Goal: Task Accomplishment & Management: Use online tool/utility

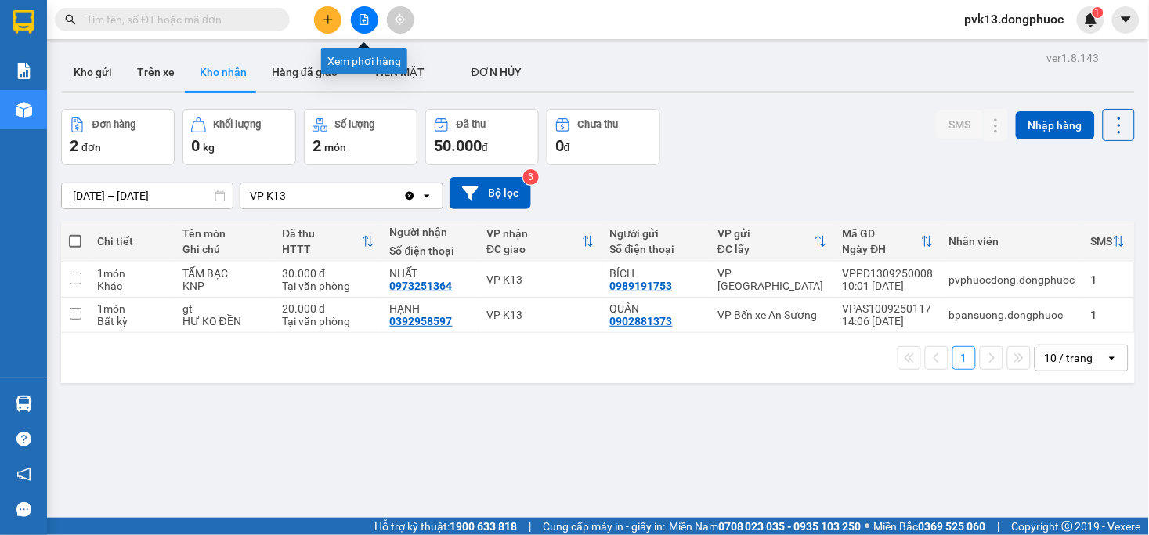
click at [365, 24] on icon "file-add" at bounding box center [364, 19] width 9 height 11
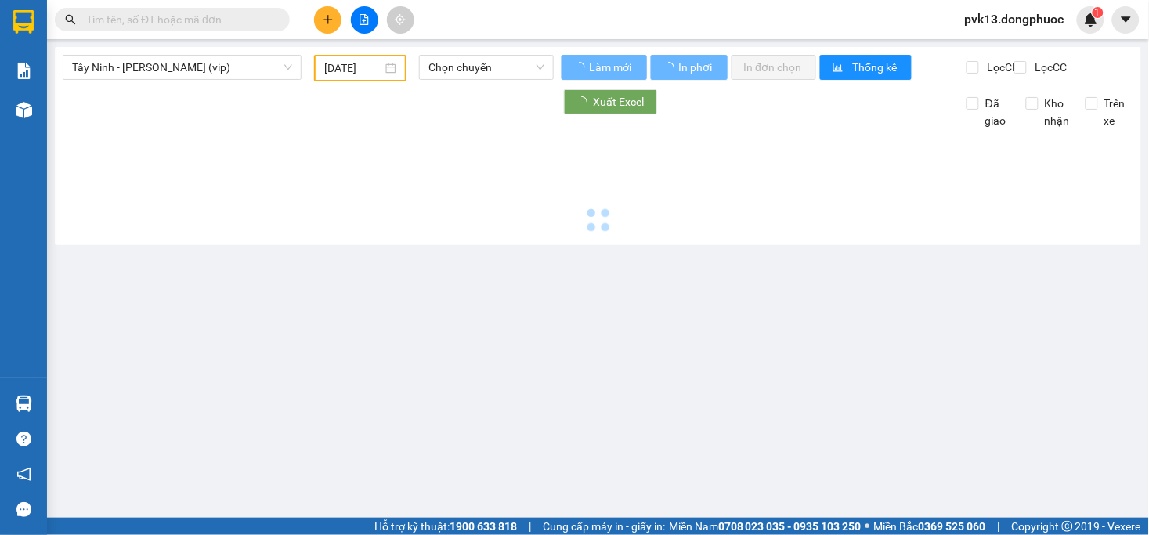
type input "[DATE]"
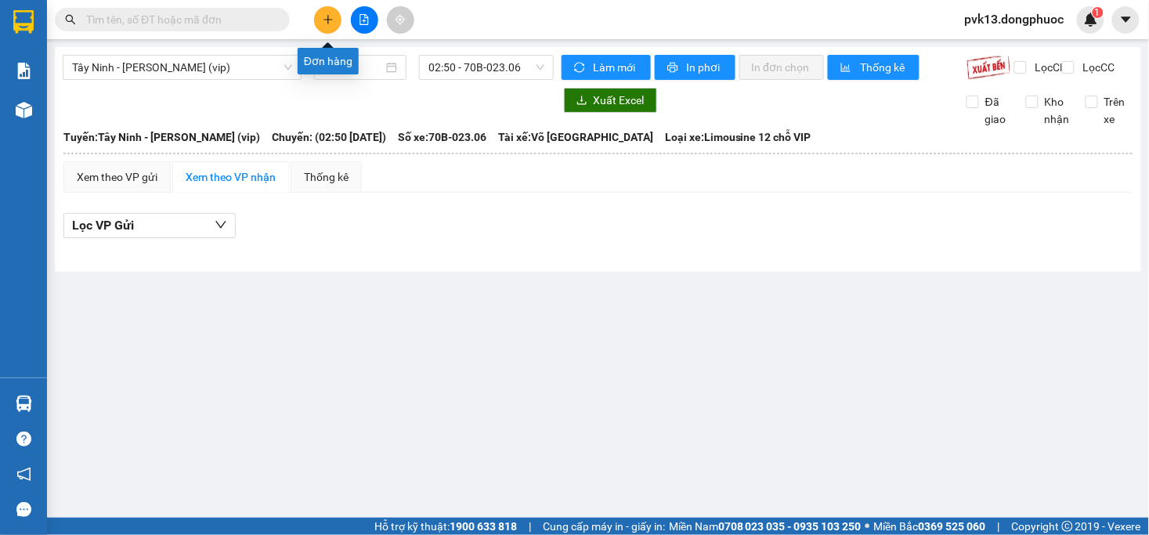
click at [323, 22] on icon "plus" at bounding box center [328, 19] width 11 height 11
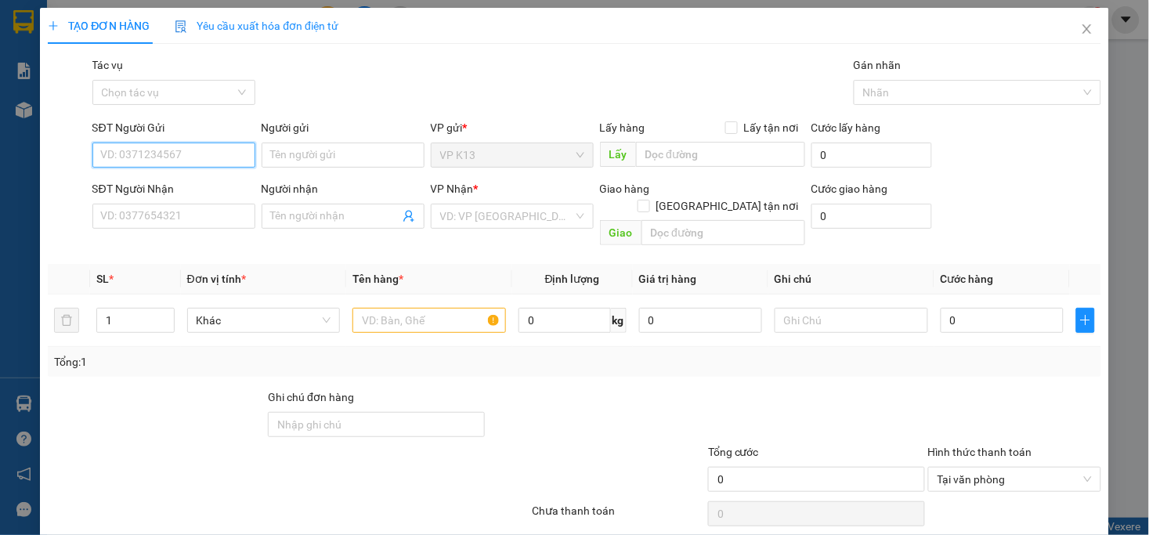
click at [201, 165] on input "SĐT Người Gửi" at bounding box center [173, 155] width 163 height 25
type input "0975044454"
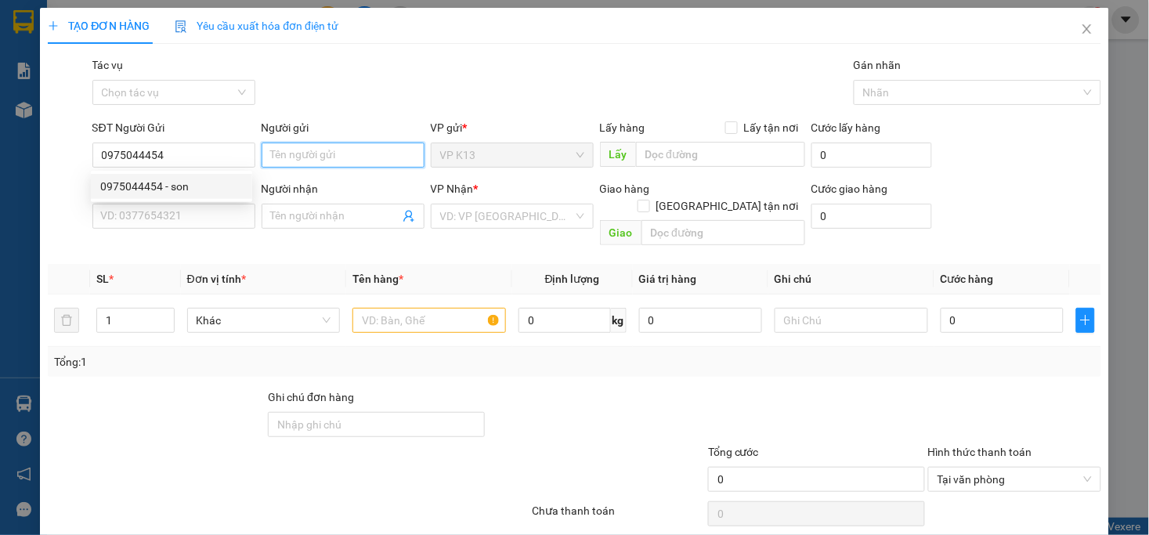
click at [330, 155] on input "Người gửi" at bounding box center [343, 155] width 163 height 25
click at [217, 157] on input "0975044454" at bounding box center [173, 155] width 163 height 25
click at [306, 153] on input "Người gửi" at bounding box center [343, 155] width 163 height 25
type input "sơn"
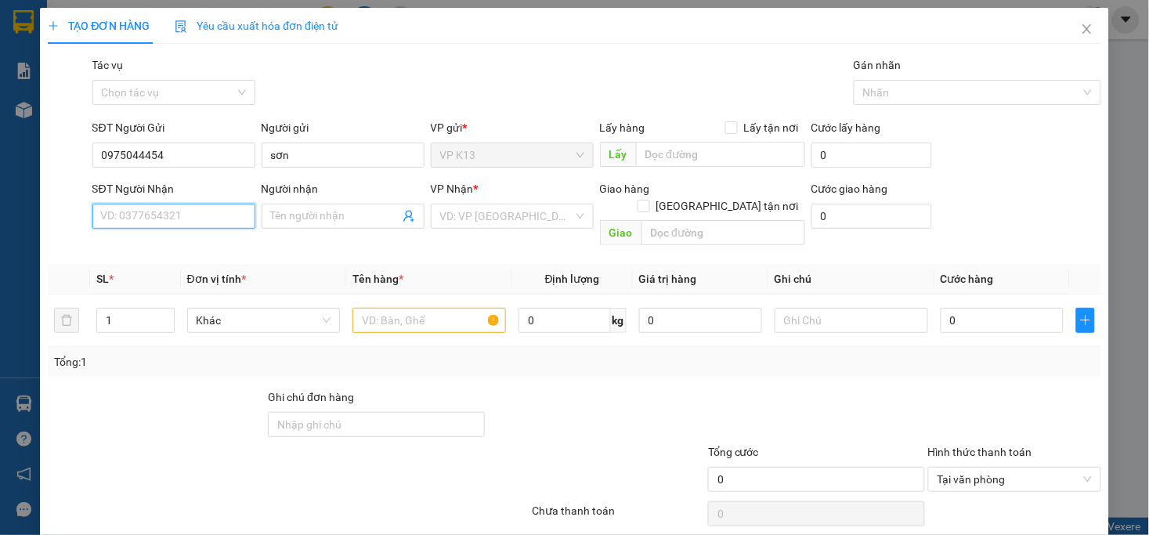
click at [186, 220] on input "SĐT Người Nhận" at bounding box center [173, 216] width 163 height 25
click at [208, 244] on div "0917171701 - THUẬN" at bounding box center [171, 247] width 143 height 17
type input "0917171701"
type input "THUẬN"
type input "20.000"
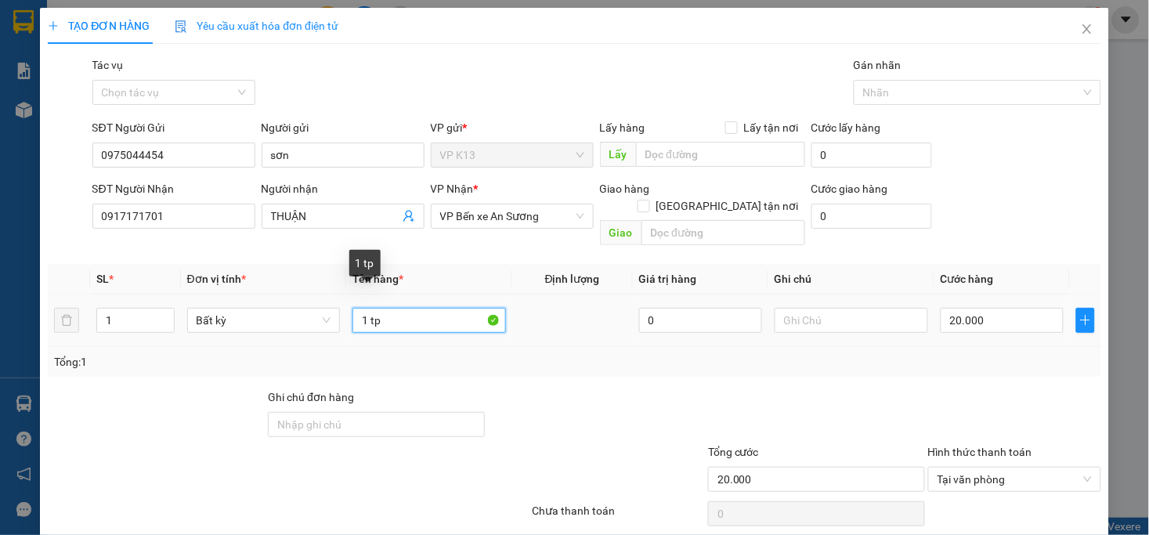
drag, startPoint x: 413, startPoint y: 309, endPoint x: 345, endPoint y: 315, distance: 68.3
click at [346, 315] on td "1 tp" at bounding box center [429, 320] width 166 height 52
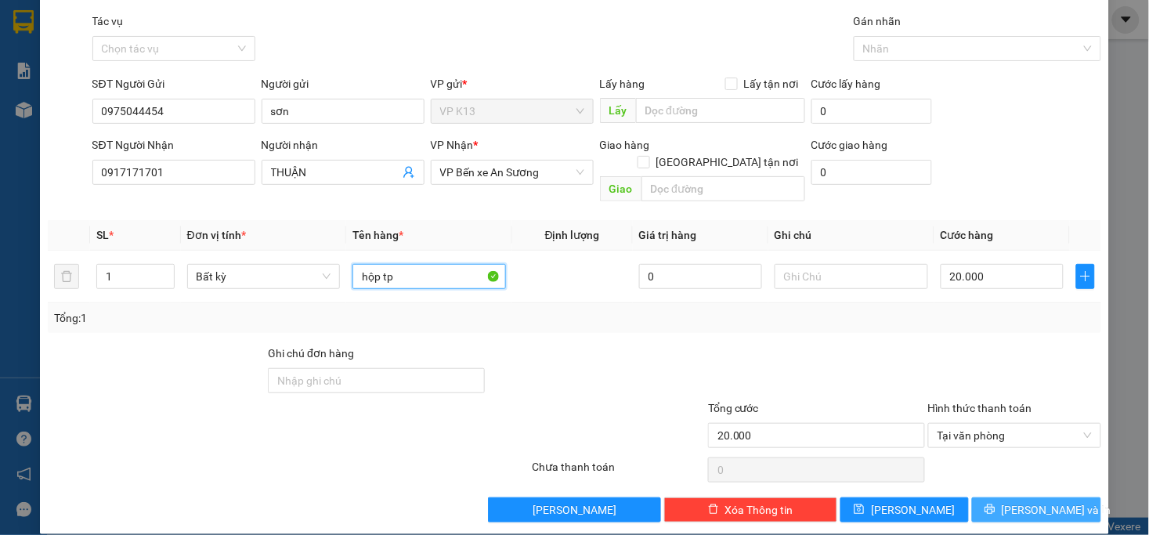
type input "hộp tp"
click at [1006, 497] on button "[PERSON_NAME] và In" at bounding box center [1036, 509] width 129 height 25
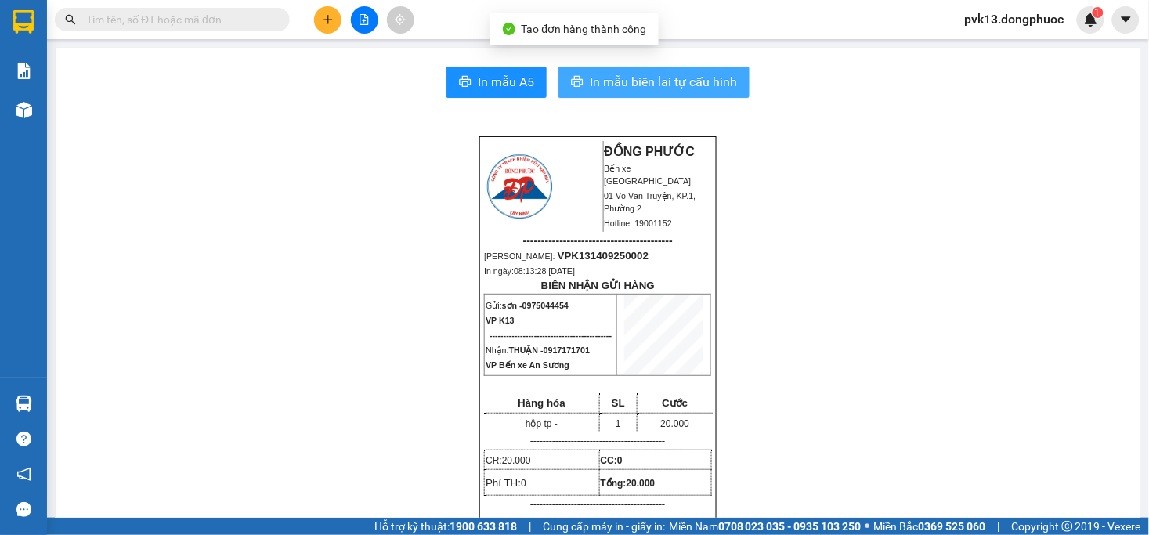
click at [695, 76] on span "In mẫu biên lai tự cấu hình" at bounding box center [663, 82] width 147 height 20
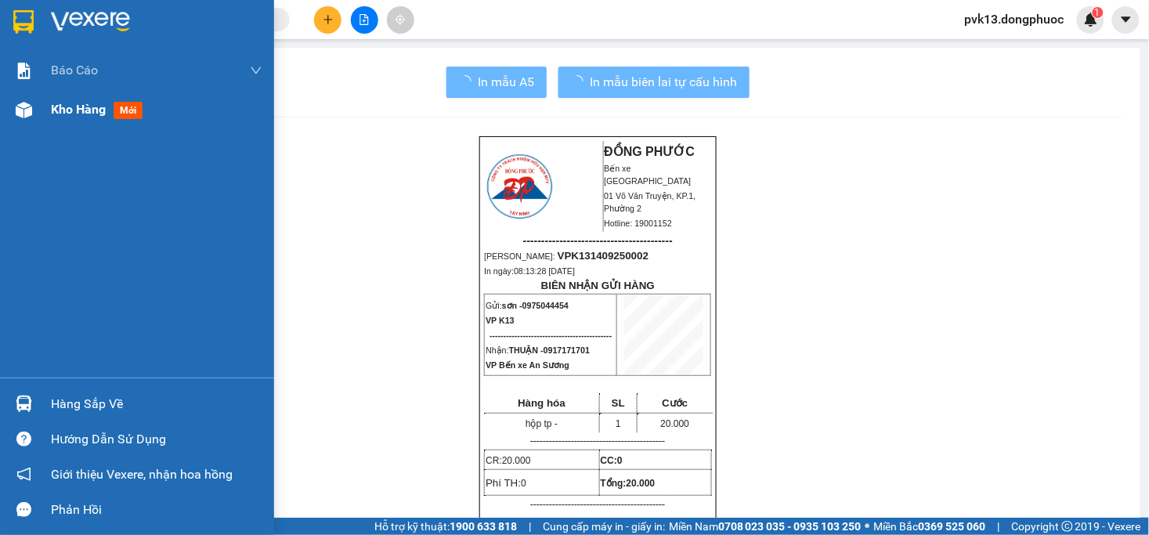
click at [16, 124] on div "Kho hàng mới" at bounding box center [137, 109] width 274 height 39
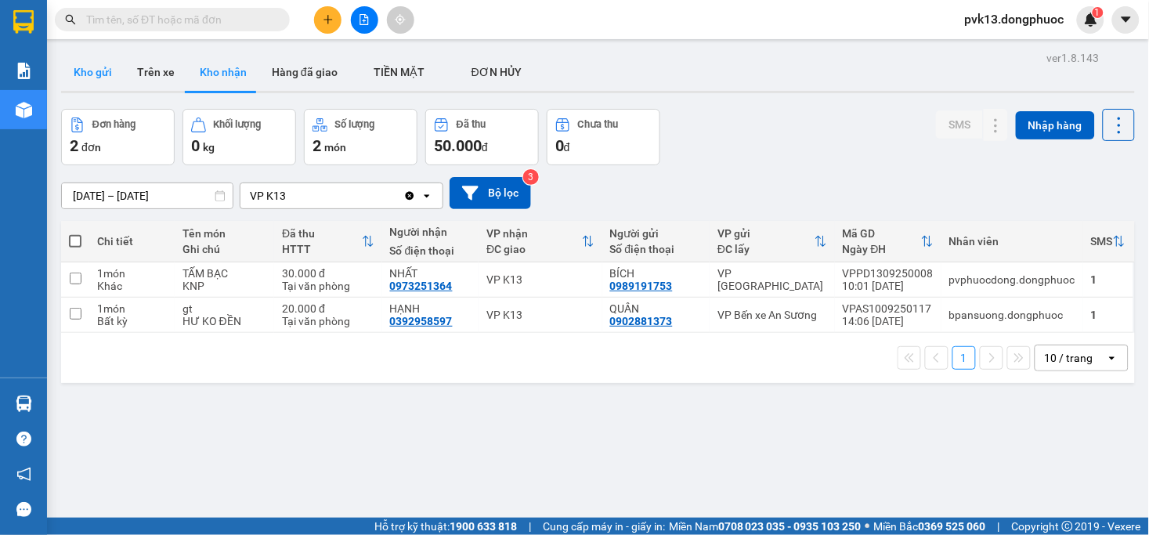
click at [87, 78] on button "Kho gửi" at bounding box center [92, 72] width 63 height 38
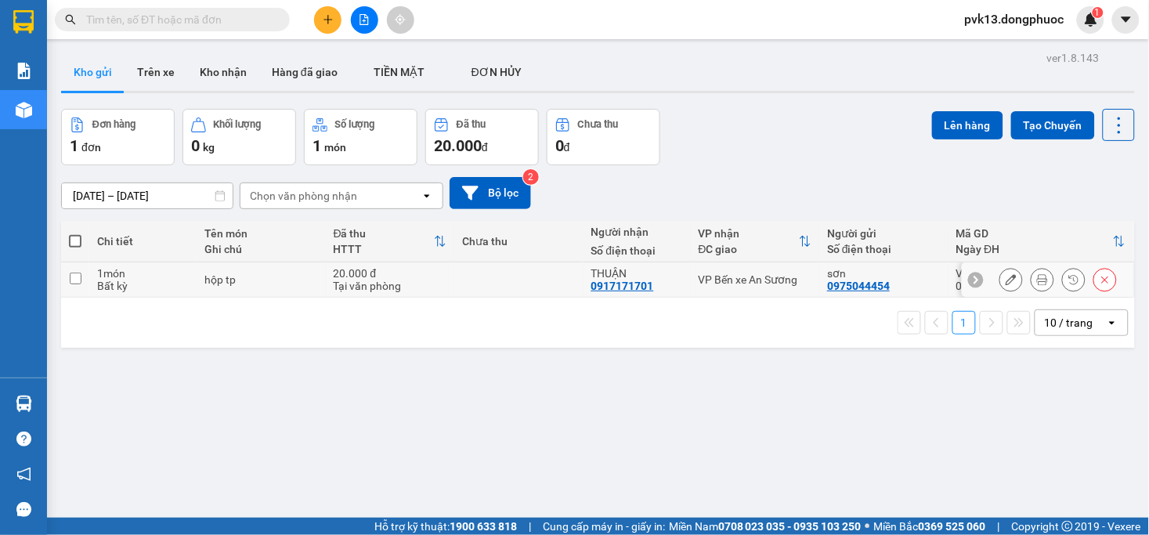
click at [478, 275] on td at bounding box center [518, 279] width 129 height 35
checkbox input "true"
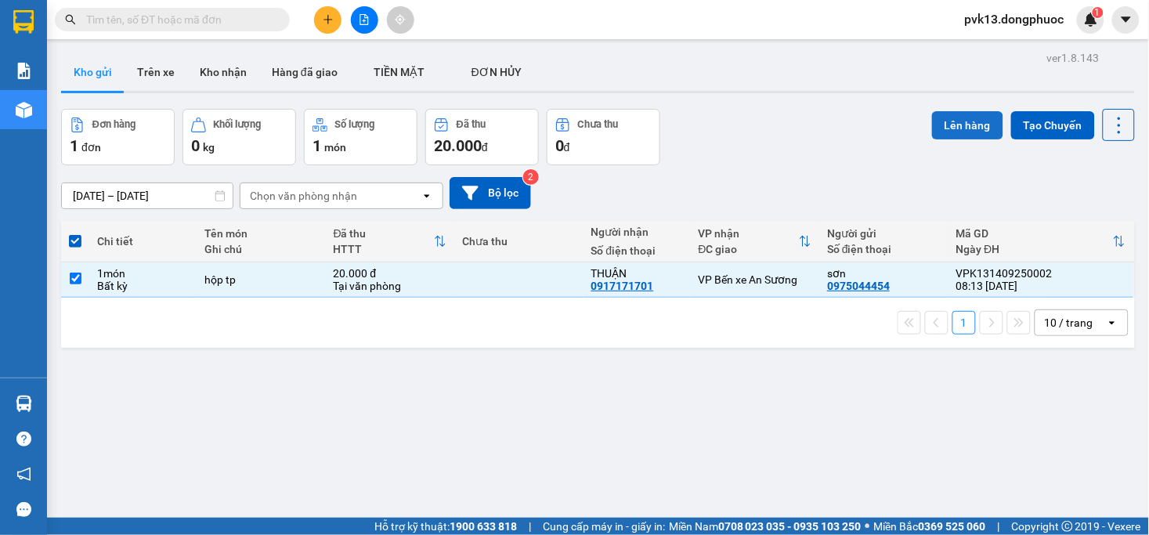
click at [937, 124] on button "Lên hàng" at bounding box center [967, 125] width 71 height 28
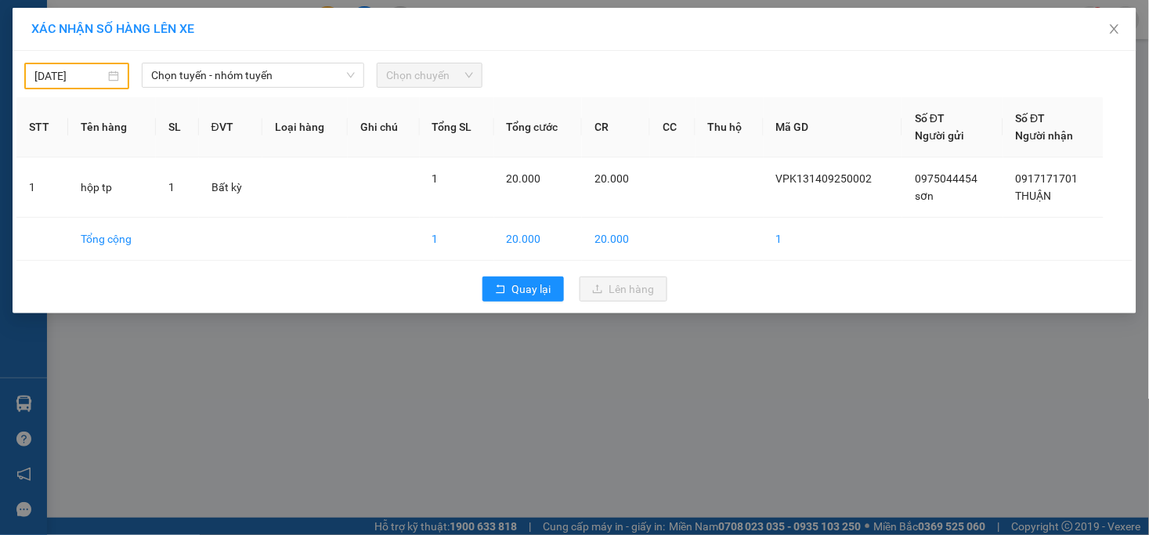
click at [68, 74] on input "[DATE]" at bounding box center [69, 75] width 70 height 17
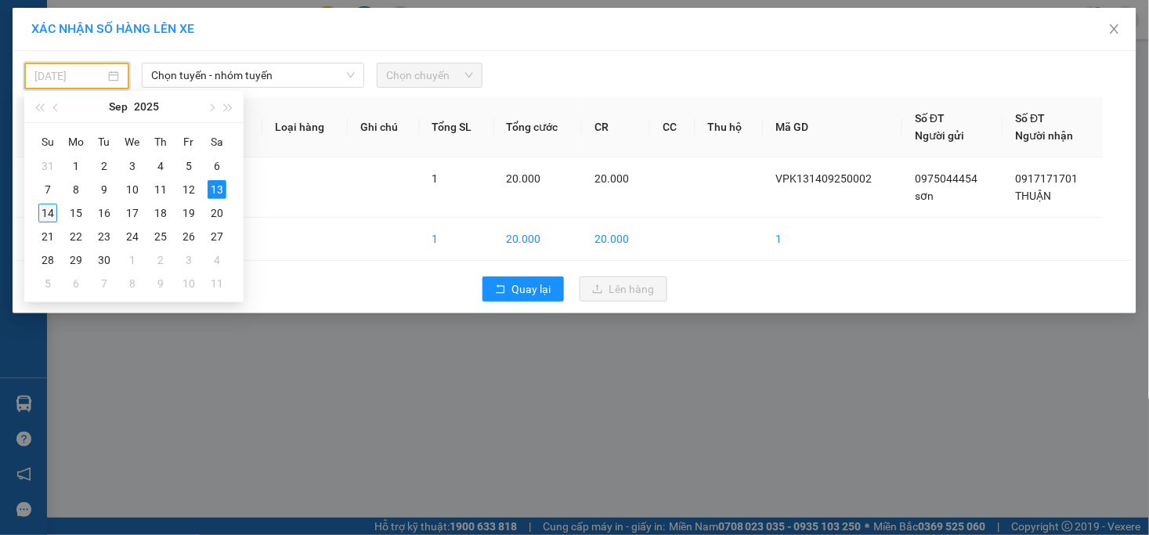
click at [44, 214] on div "14" at bounding box center [47, 213] width 19 height 19
type input "[DATE]"
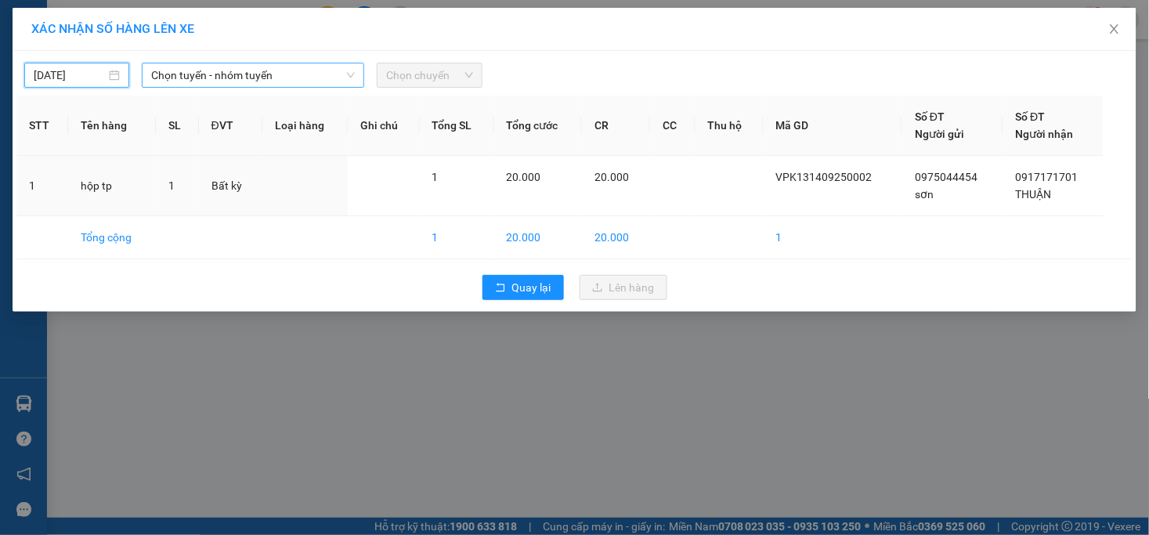
click at [249, 75] on span "Chọn tuyến - nhóm tuyến" at bounding box center [253, 74] width 204 height 23
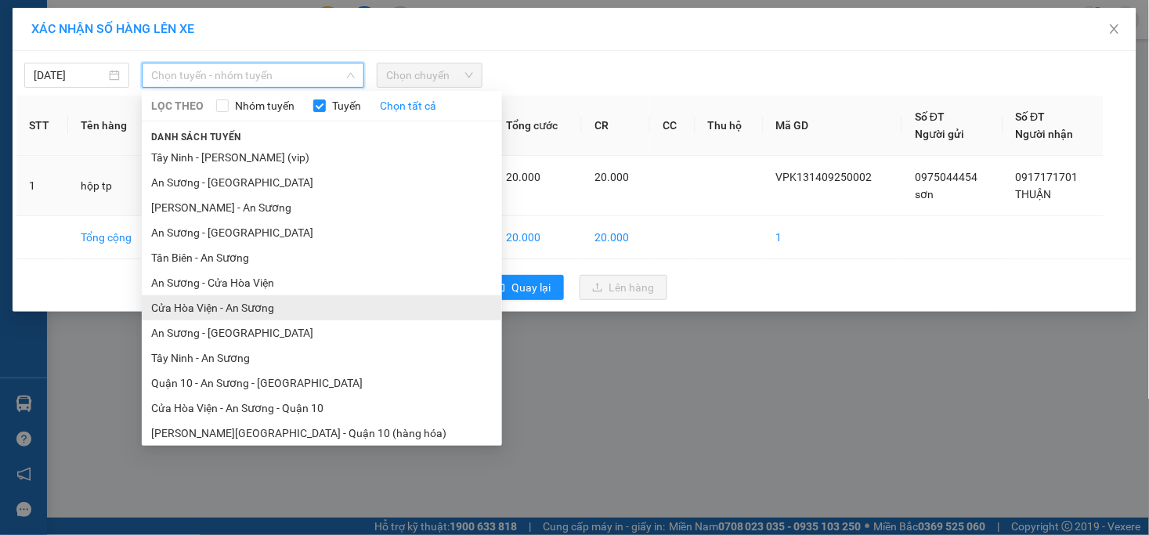
click at [235, 305] on li "Cửa Hòa Viện - An Sương" at bounding box center [322, 307] width 360 height 25
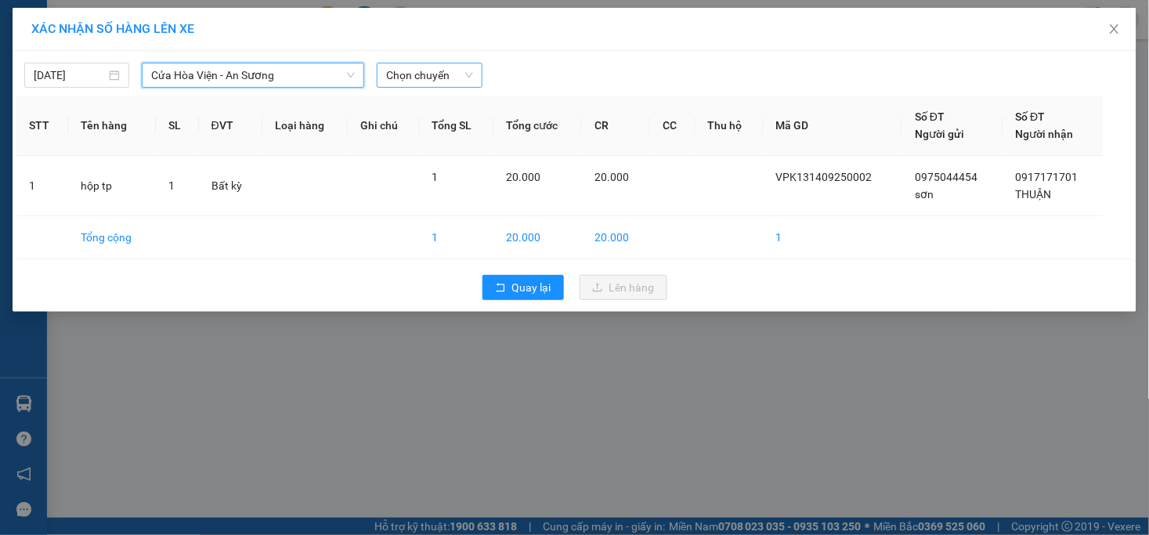
click at [439, 74] on span "Chọn chuyến" at bounding box center [429, 74] width 86 height 23
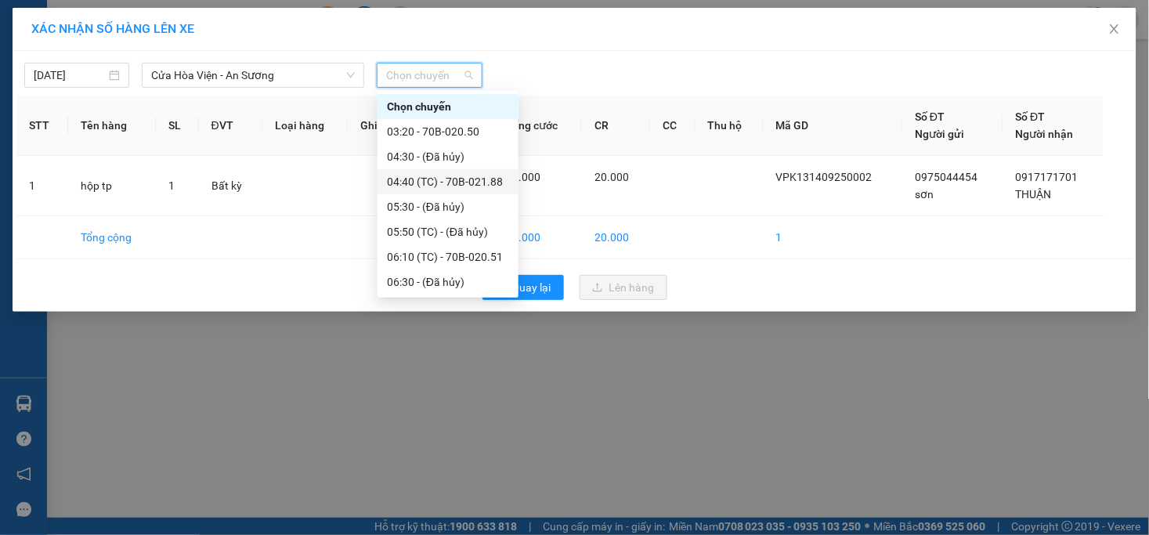
scroll to position [261, 0]
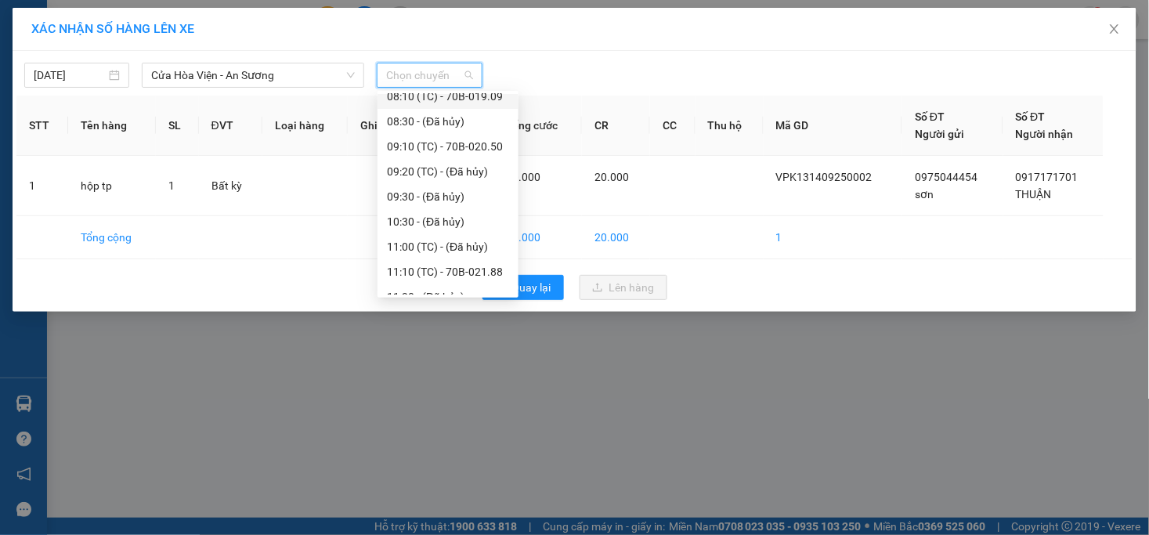
click at [472, 98] on div "08:10 (TC) - 70B-019.09" at bounding box center [448, 96] width 122 height 17
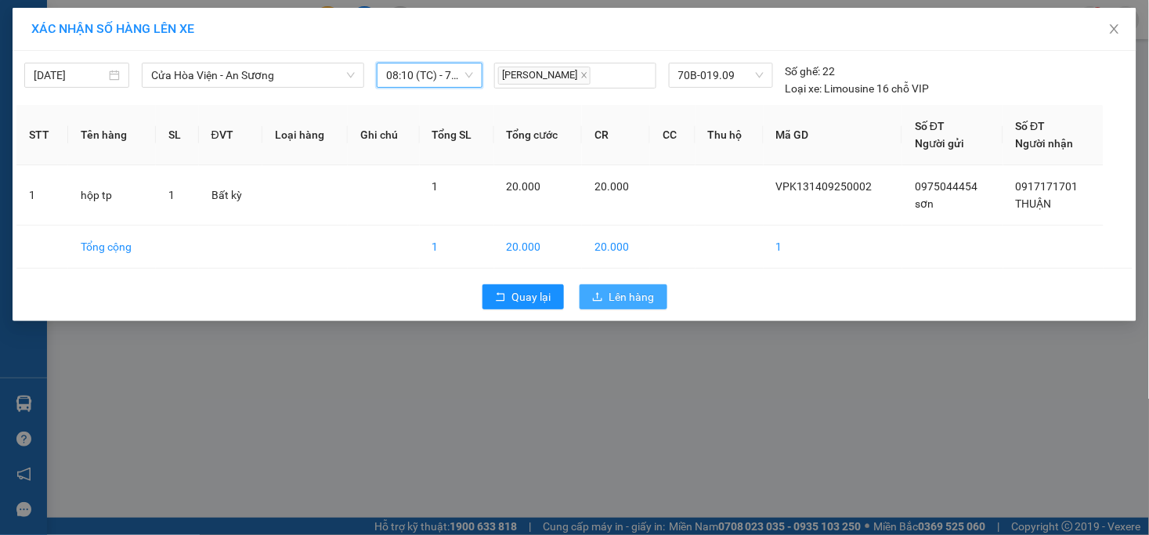
click at [640, 293] on span "Lên hàng" at bounding box center [631, 296] width 45 height 17
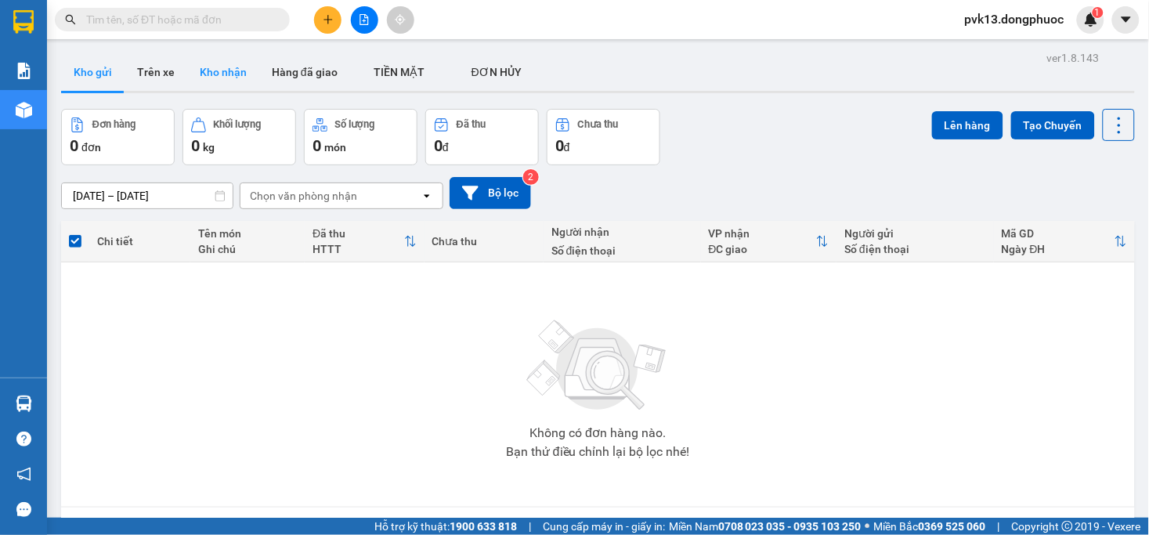
click at [225, 72] on button "Kho nhận" at bounding box center [223, 72] width 72 height 38
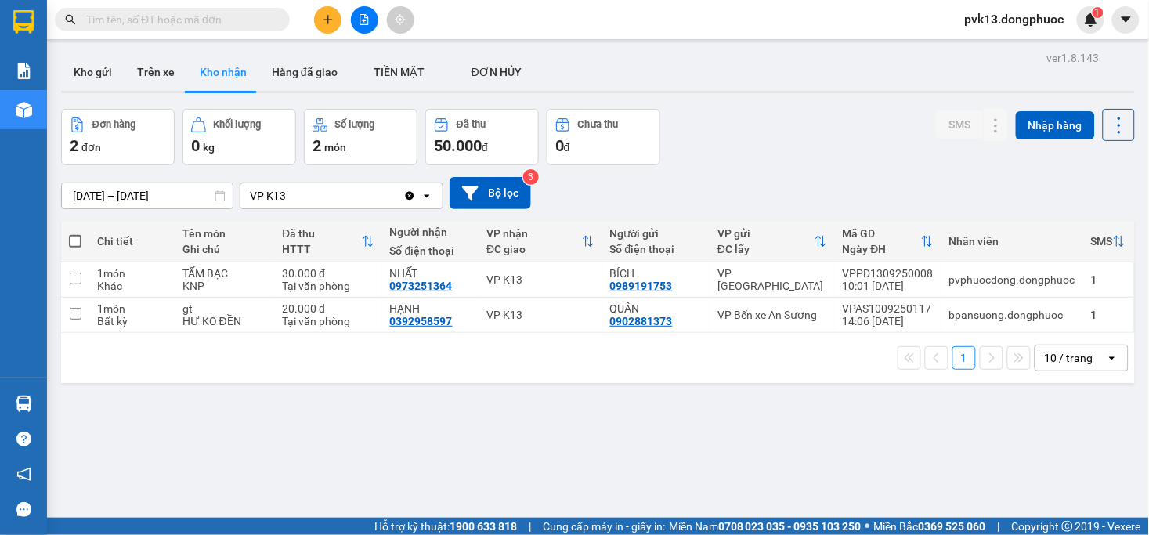
click at [187, 53] on button "Kho nhận" at bounding box center [223, 72] width 72 height 38
click at [958, 313] on icon at bounding box center [963, 314] width 11 height 11
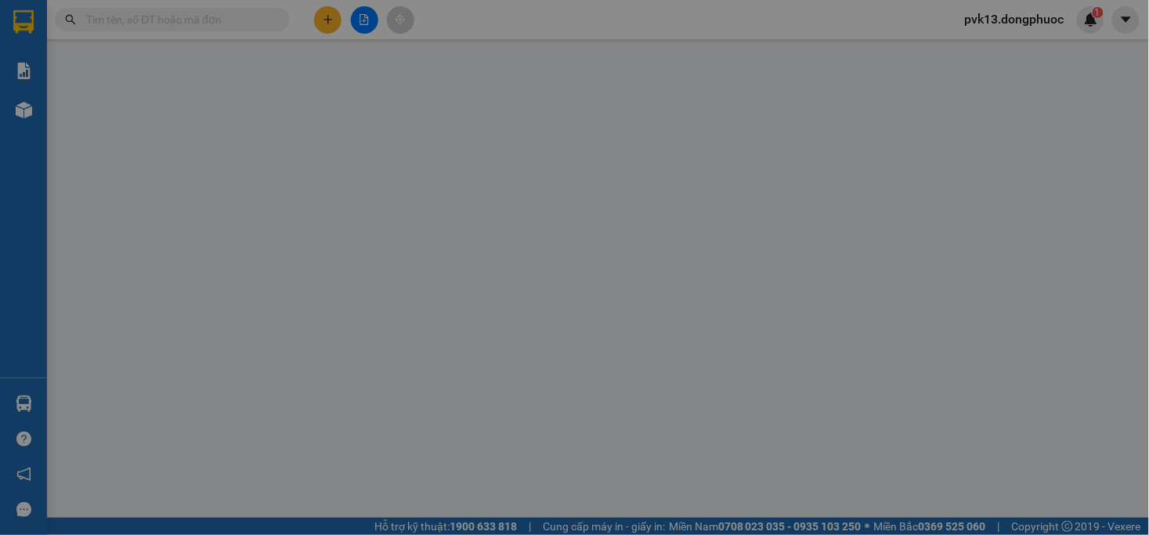
type input "0902881373"
type input "QUÂN"
type input "0392958597"
type input "HẠNH"
type input "20.000"
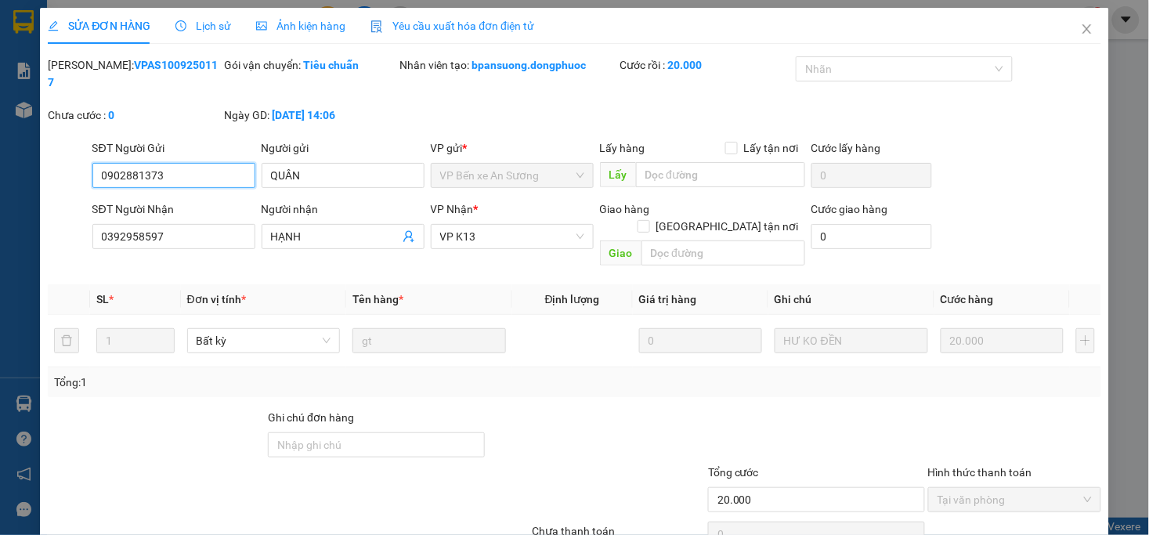
scroll to position [48, 0]
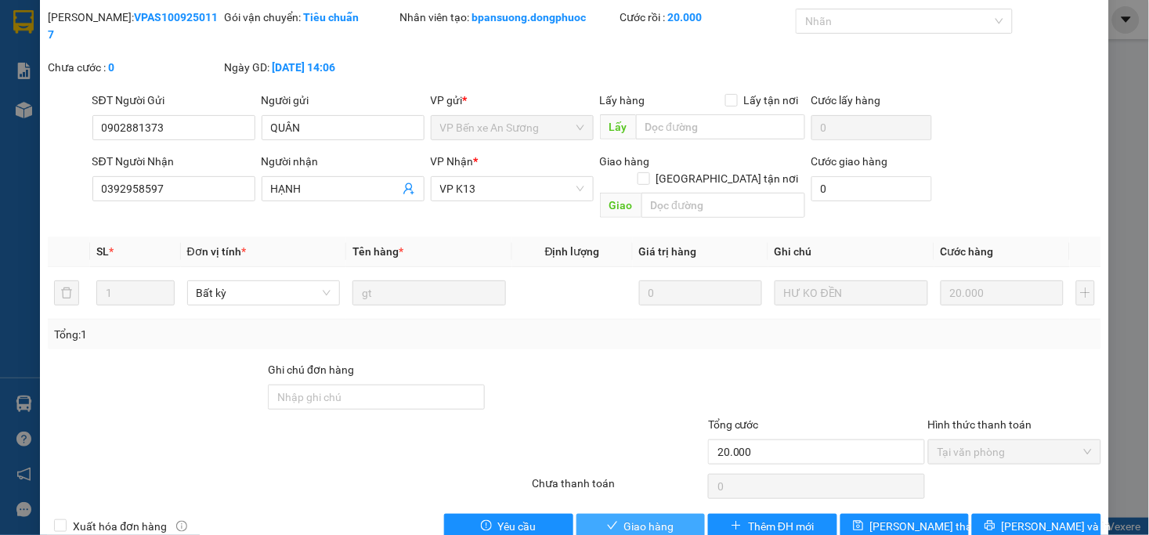
click at [640, 518] on span "Giao hàng" at bounding box center [649, 526] width 50 height 17
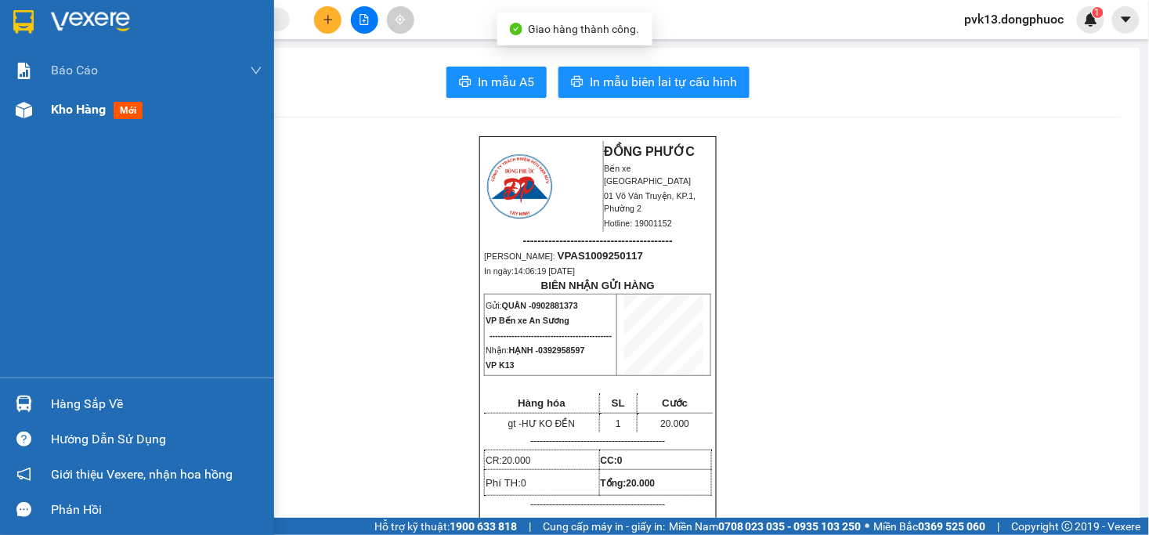
drag, startPoint x: 29, startPoint y: 116, endPoint x: 136, endPoint y: 252, distance: 173.4
click at [29, 115] on img at bounding box center [24, 110] width 16 height 16
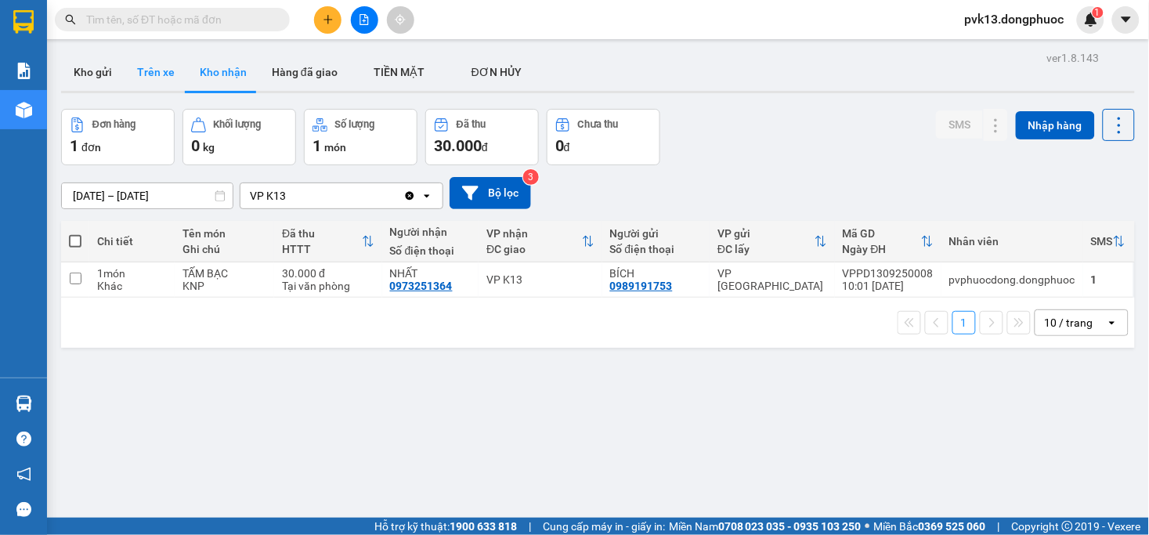
click at [144, 64] on button "Trên xe" at bounding box center [156, 72] width 63 height 38
type input "[DATE] – [DATE]"
